Goal: Task Accomplishment & Management: Complete application form

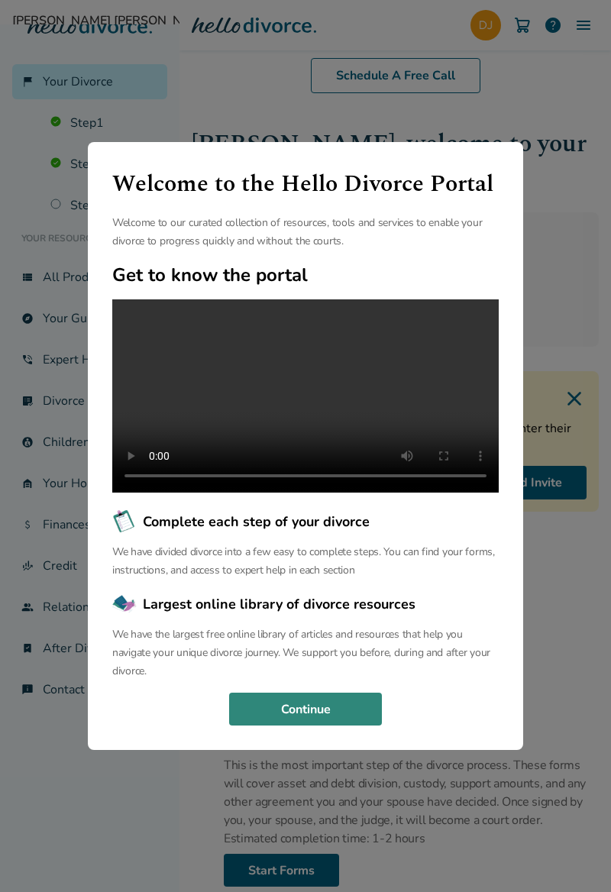
click at [338, 726] on button "Continue" at bounding box center [305, 710] width 153 height 34
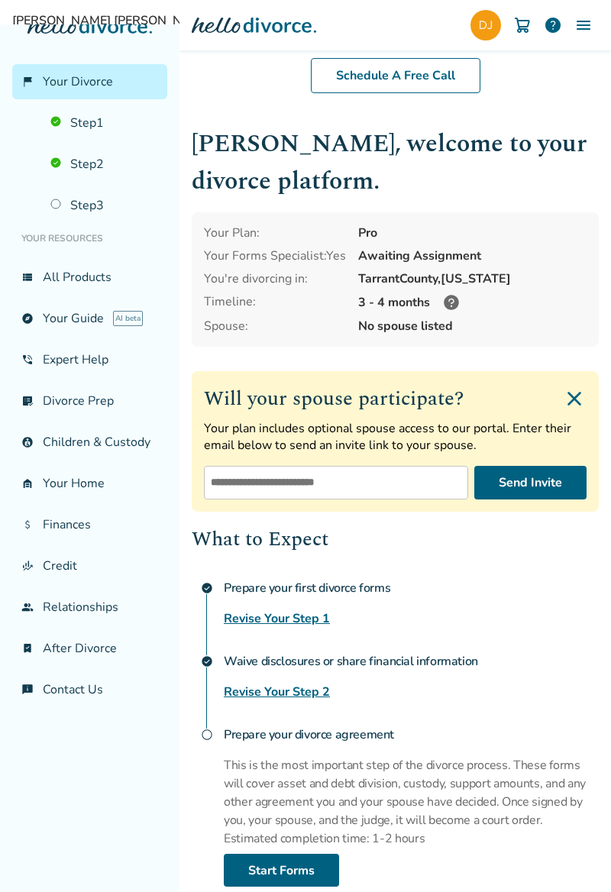
click at [82, 121] on link "Step 1" at bounding box center [104, 122] width 126 height 35
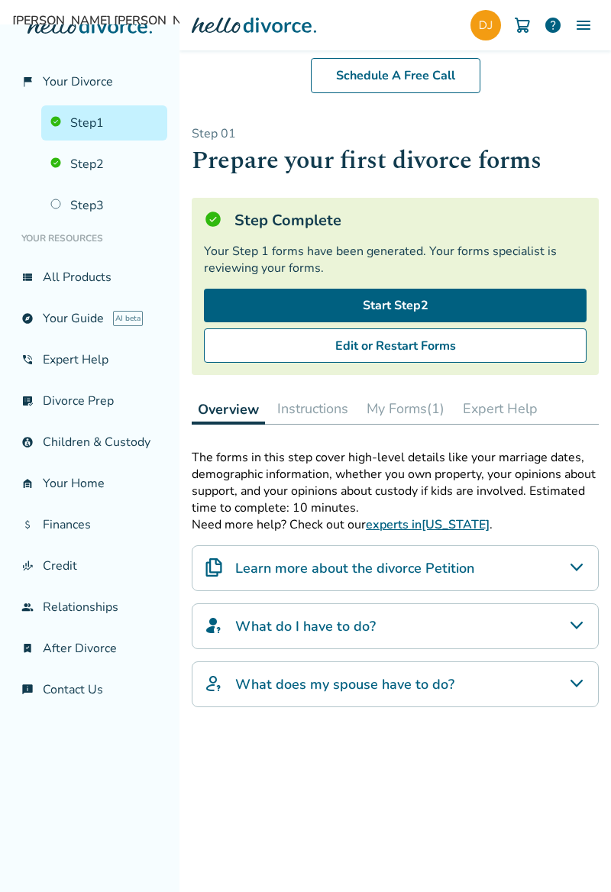
click at [316, 414] on button "Instructions" at bounding box center [312, 408] width 83 height 31
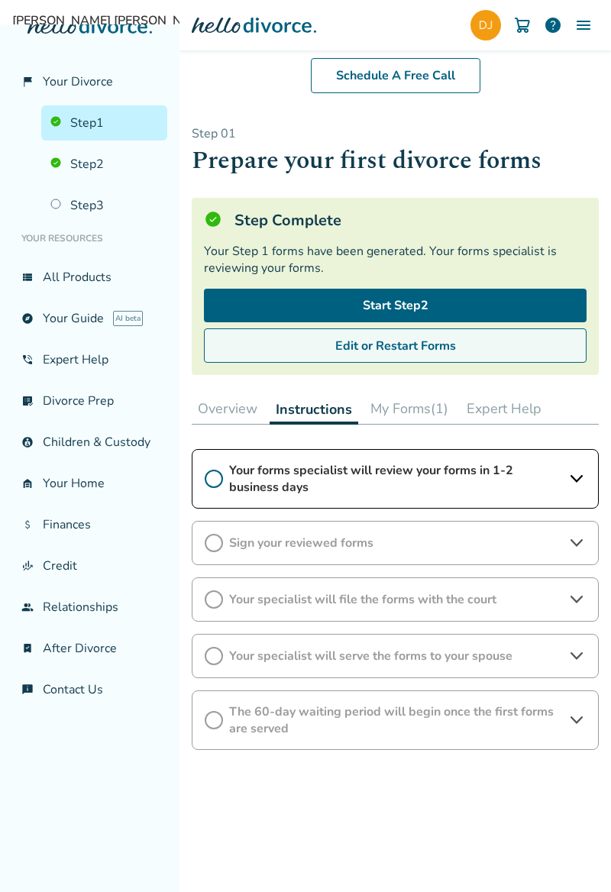
click at [413, 344] on button "Edit or Restart Forms" at bounding box center [395, 345] width 383 height 35
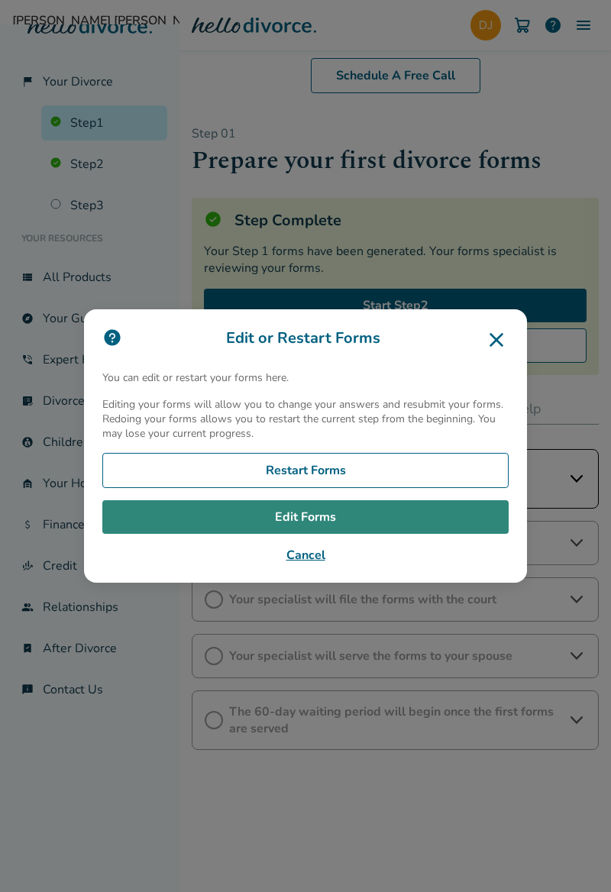
click at [335, 534] on link "Edit Forms" at bounding box center [305, 517] width 406 height 34
